Goal: Task Accomplishment & Management: Complete application form

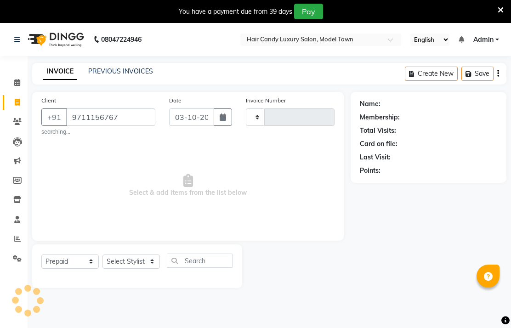
select select "P"
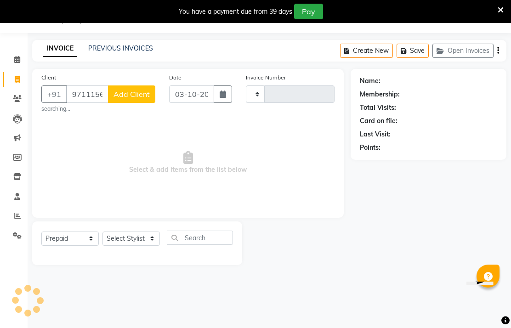
type input "4525"
select select "4716"
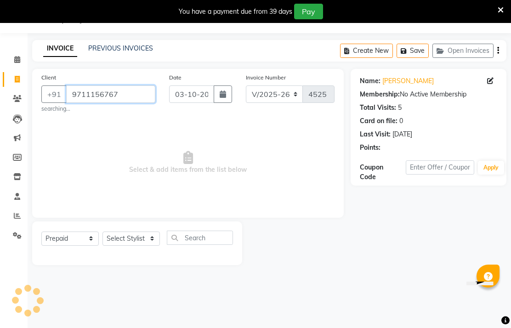
click at [134, 103] on input "9711156767" at bounding box center [110, 93] width 89 height 17
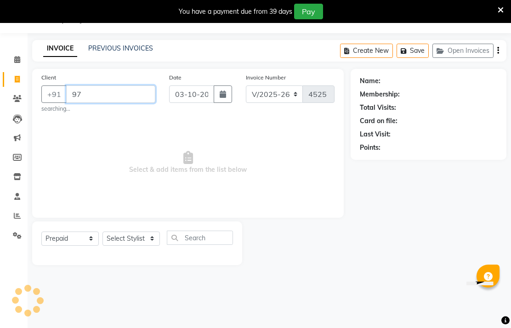
type input "9"
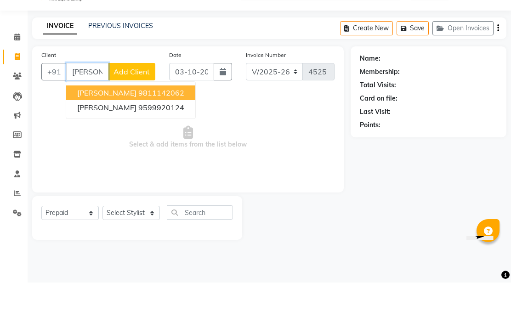
click at [159, 134] on ngb-highlight "9811142062" at bounding box center [161, 138] width 46 height 9
type input "9811142062"
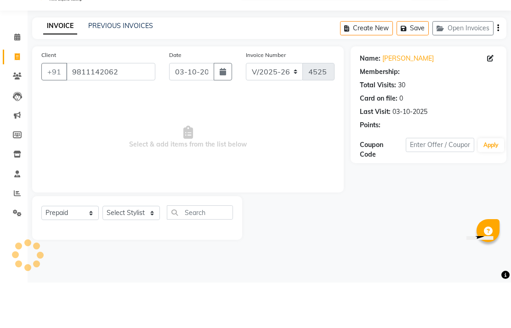
scroll to position [23, 0]
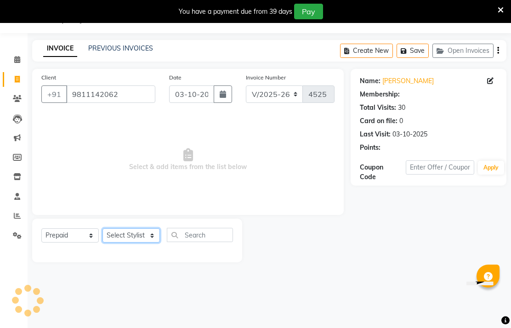
click at [147, 243] on select "Select Stylist Aakib Anas Izhar Kajal Laiq (Rahul) Manager Neeraj parul Pawan P…" at bounding box center [130, 235] width 57 height 14
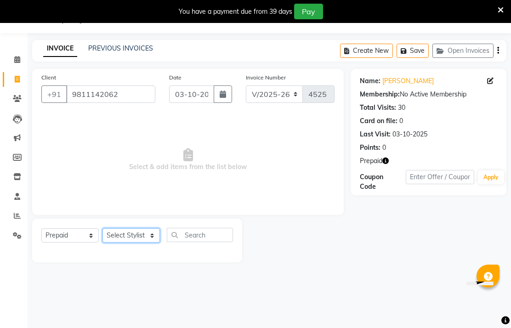
click at [133, 243] on select "Select Stylist Aakib Anas Izhar Kajal Laiq (Rahul) Manager Neeraj parul Pawan P…" at bounding box center [130, 235] width 57 height 14
select select "28001"
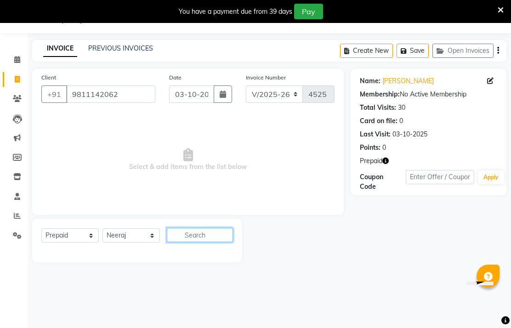
click at [195, 242] on input "text" at bounding box center [200, 235] width 66 height 14
click at [212, 242] on input "text" at bounding box center [200, 235] width 66 height 14
click at [196, 242] on input "text" at bounding box center [200, 235] width 66 height 14
type input "T"
type input "TOUCHUP"
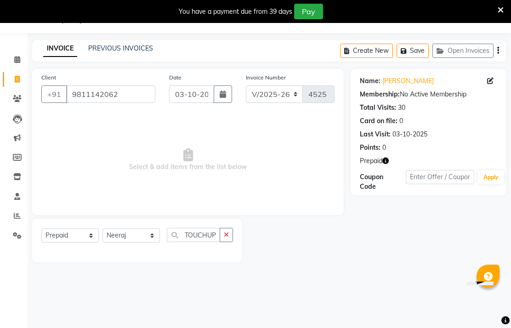
click at [228, 242] on button "button" at bounding box center [226, 235] width 13 height 14
type input "T"
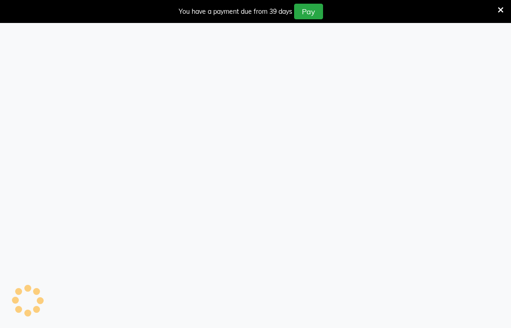
select select "service"
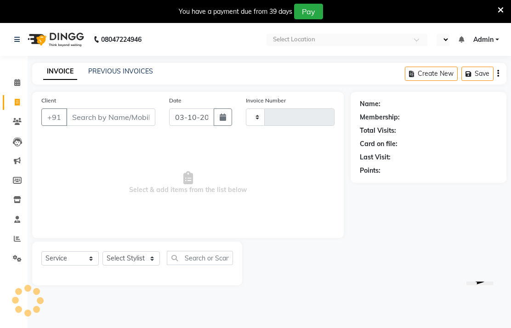
select select "en"
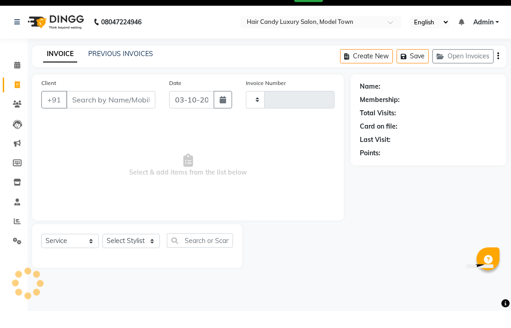
type input "4525"
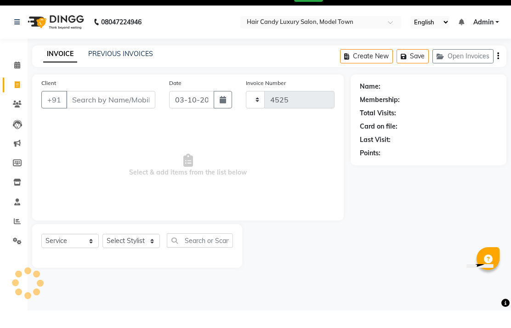
select select "4716"
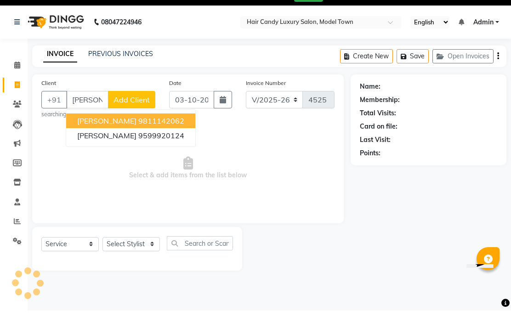
click at [163, 135] on button "Saroj Modi 9811142062" at bounding box center [130, 138] width 129 height 15
type input "9811142062"
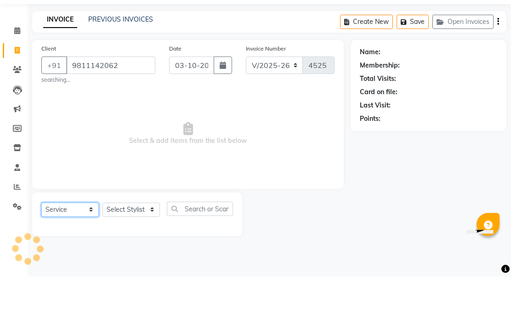
click at [92, 254] on select "Select Service Product Membership Package Voucher Prepaid Gift Card" at bounding box center [69, 261] width 57 height 14
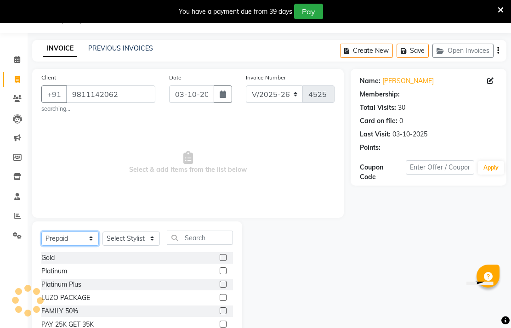
scroll to position [11, 0]
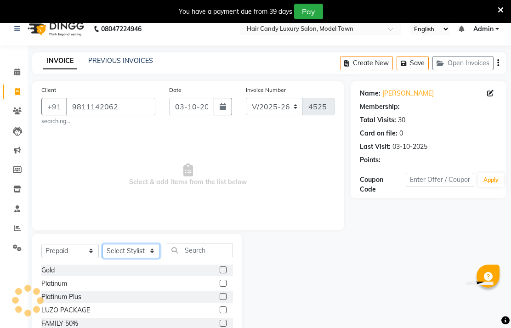
click at [150, 258] on select "Select Stylist Aakib Anas Izhar Kajal Laiq (Rahul) Manager Neeraj parul Pawan P…" at bounding box center [130, 251] width 57 height 14
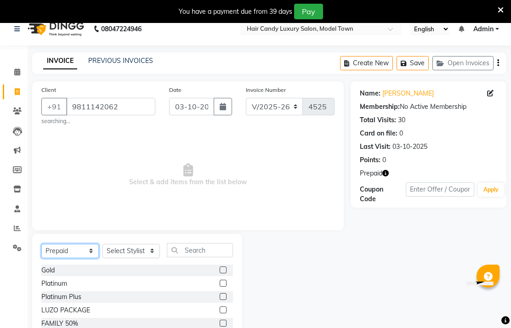
click at [77, 258] on select "Select Service Product Membership Package Voucher Prepaid Gift Card" at bounding box center [69, 251] width 57 height 14
click at [81, 258] on select "Select Service Product Membership Package Voucher Prepaid Gift Card" at bounding box center [69, 251] width 57 height 14
select select "service"
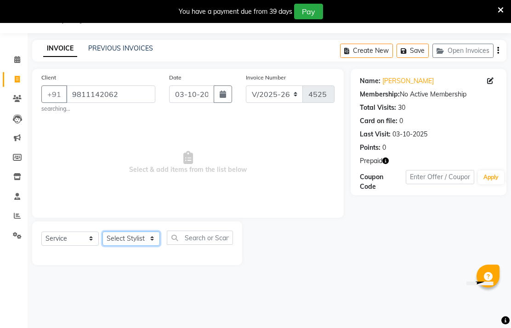
click at [143, 246] on select "Select Stylist Aakib Anas Izhar Kajal Laiq (Rahul) Manager Neeraj parul Pawan P…" at bounding box center [130, 239] width 57 height 14
select select "64092"
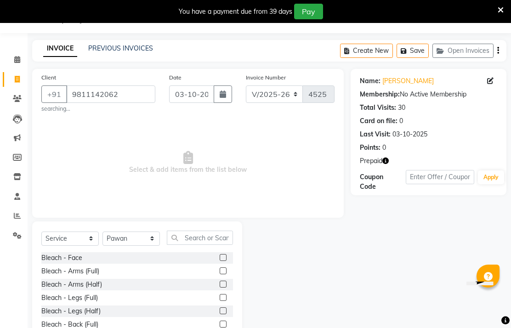
click at [222, 261] on label at bounding box center [223, 257] width 7 height 7
click at [222, 261] on input "checkbox" at bounding box center [223, 258] width 6 height 6
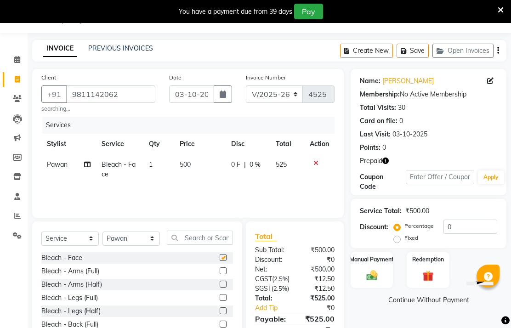
checkbox input "false"
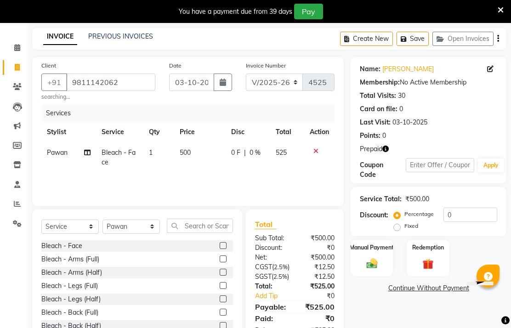
scroll to position [35, 0]
click at [424, 271] on img at bounding box center [428, 264] width 18 height 14
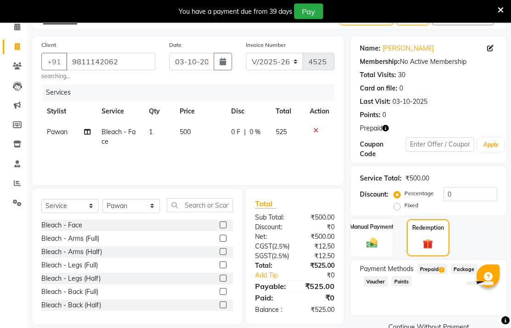
click at [436, 275] on span "Prepaid 1" at bounding box center [432, 269] width 30 height 11
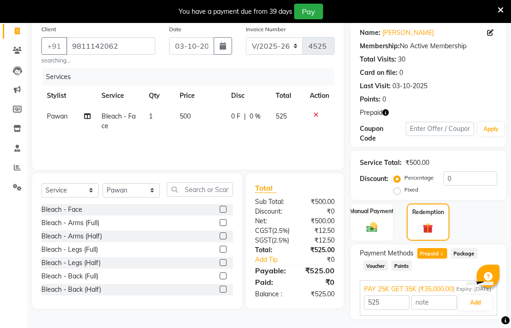
scroll to position [85, 0]
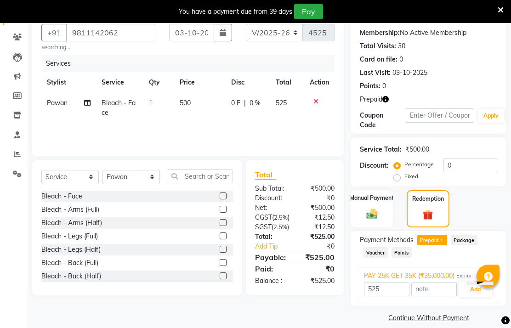
click at [467, 297] on button "Add" at bounding box center [475, 290] width 34 height 16
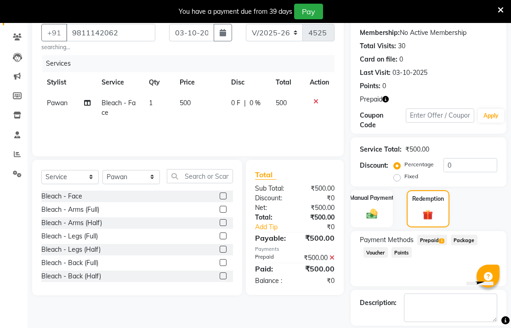
click at [436, 245] on span "Prepaid 1" at bounding box center [432, 240] width 30 height 11
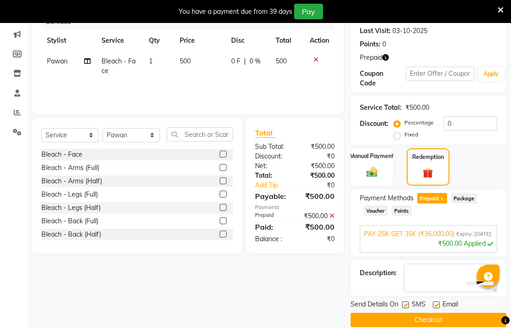
scroll to position [129, 0]
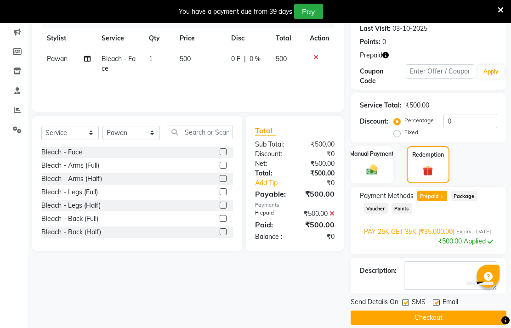
click at [332, 218] on span at bounding box center [331, 213] width 5 height 8
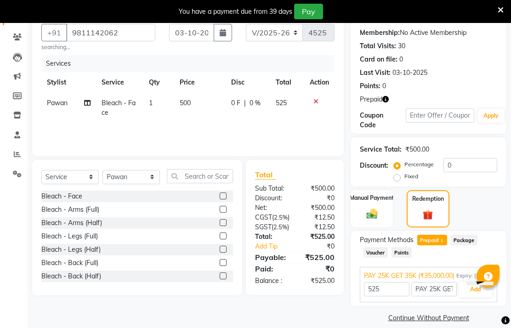
scroll to position [121, 0]
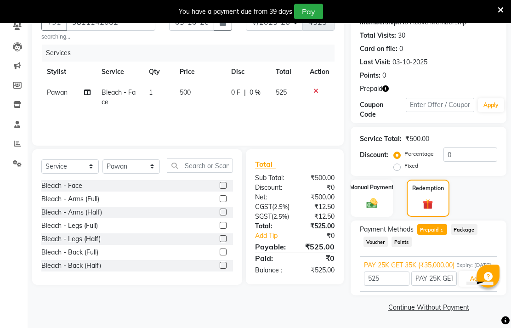
click at [464, 280] on button "Add" at bounding box center [475, 279] width 34 height 16
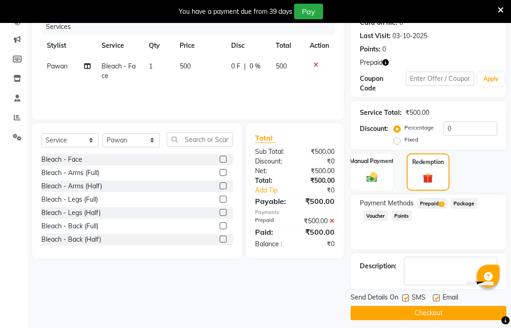
click at [435, 209] on span "Prepaid 1" at bounding box center [432, 203] width 30 height 11
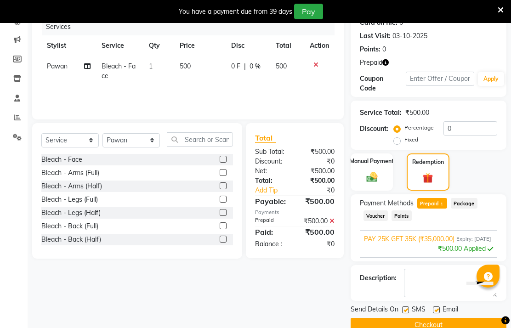
click at [458, 254] on div "₹500.00 Applied" at bounding box center [428, 249] width 129 height 10
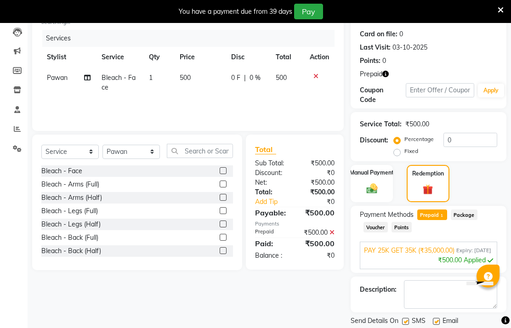
click at [325, 313] on div "Client +91 9811142062 searching... Date 03-10-2025 Invoice Number V/2025 V/2025…" at bounding box center [187, 163] width 325 height 362
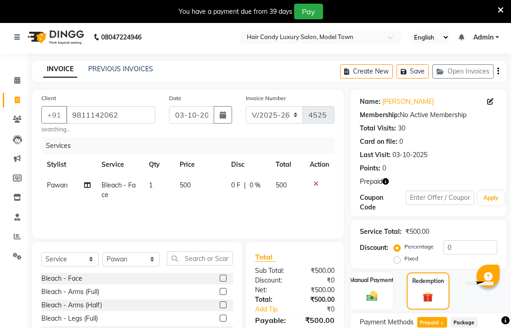
scroll to position [0, 0]
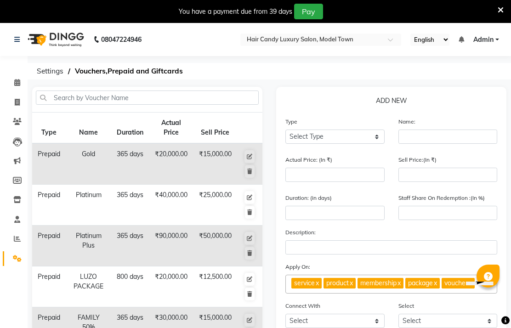
click at [378, 40] on input "text" at bounding box center [311, 40] width 133 height 9
click at [378, 42] on input "text" at bounding box center [311, 40] width 133 height 9
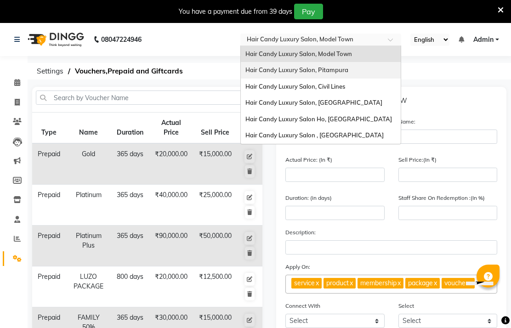
click at [348, 71] on span "Hair Candy Luxury Salon, Pitampura" at bounding box center [296, 69] width 103 height 7
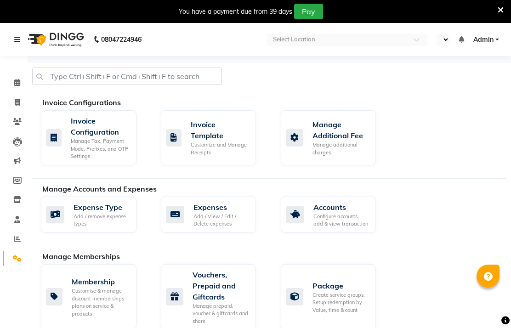
select select "en"
click at [18, 78] on span at bounding box center [17, 83] width 16 height 11
